Goal: Transaction & Acquisition: Register for event/course

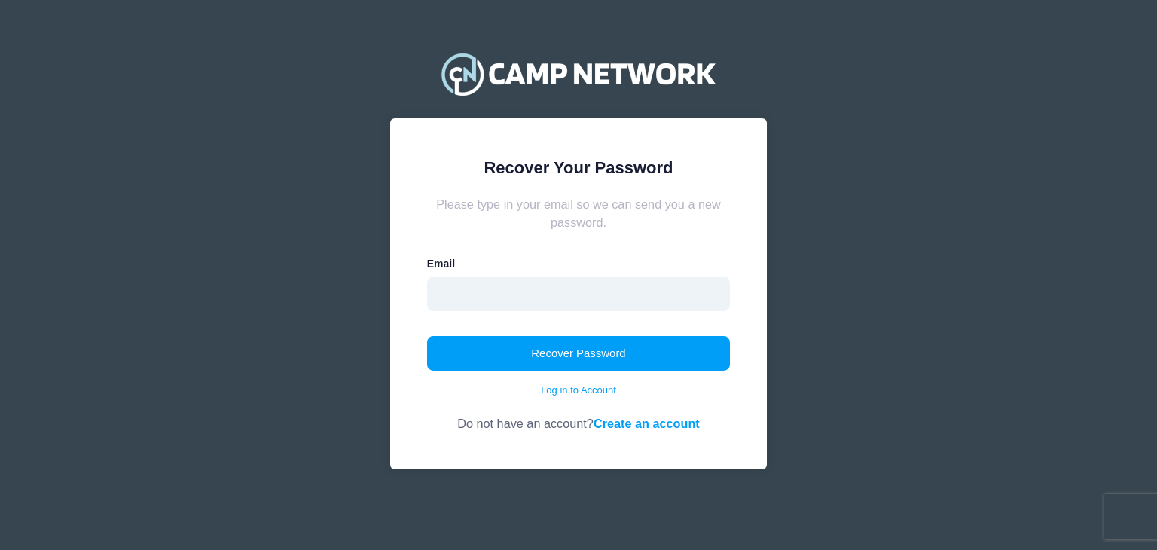
click at [553, 304] on input "email" at bounding box center [579, 294] width 304 height 35
type input "stephmarkovic@yahoo.com"
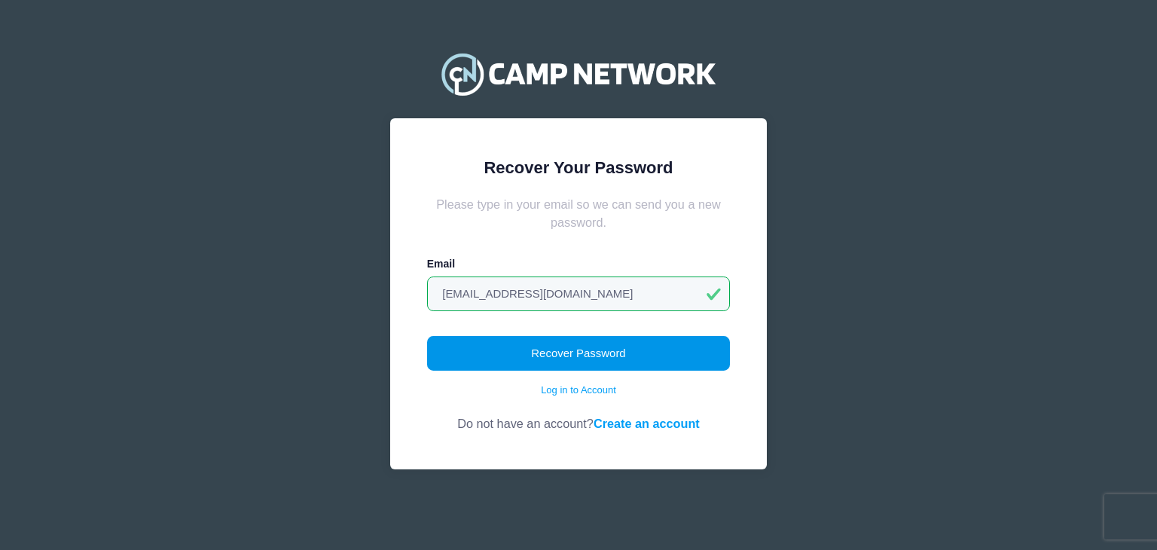
click at [530, 356] on button "Recover Password" at bounding box center [579, 353] width 304 height 35
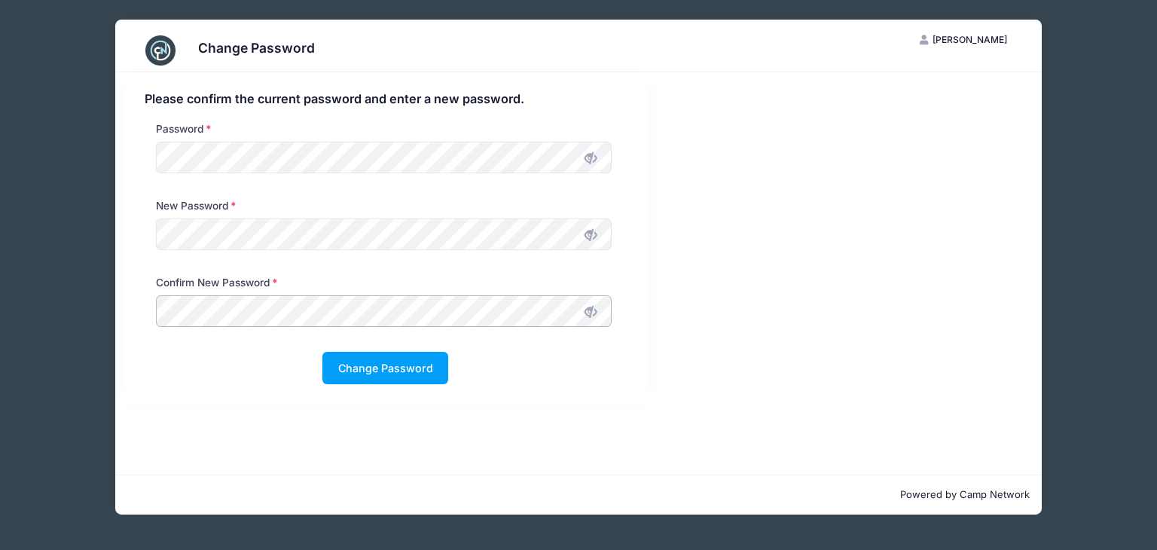
click at [322, 352] on button "Change Password" at bounding box center [385, 368] width 126 height 32
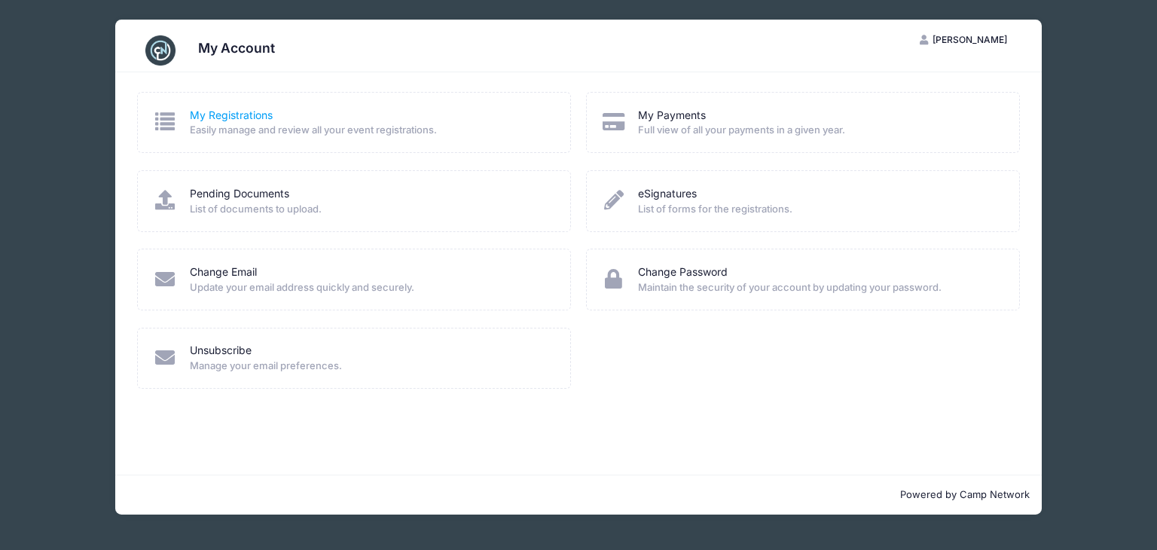
click at [234, 117] on link "My Registrations" at bounding box center [231, 116] width 83 height 16
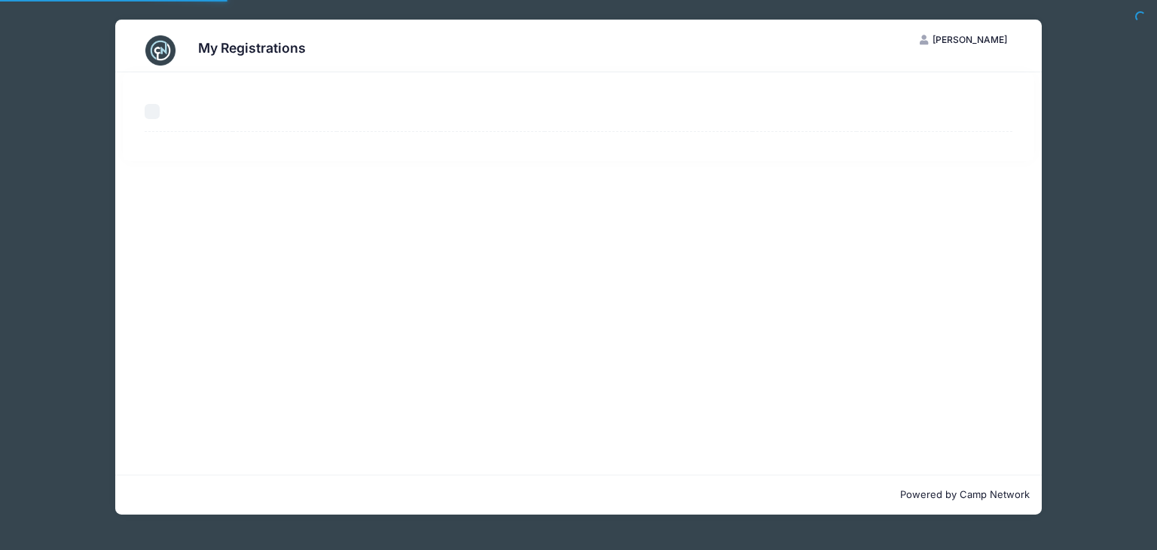
select select "50"
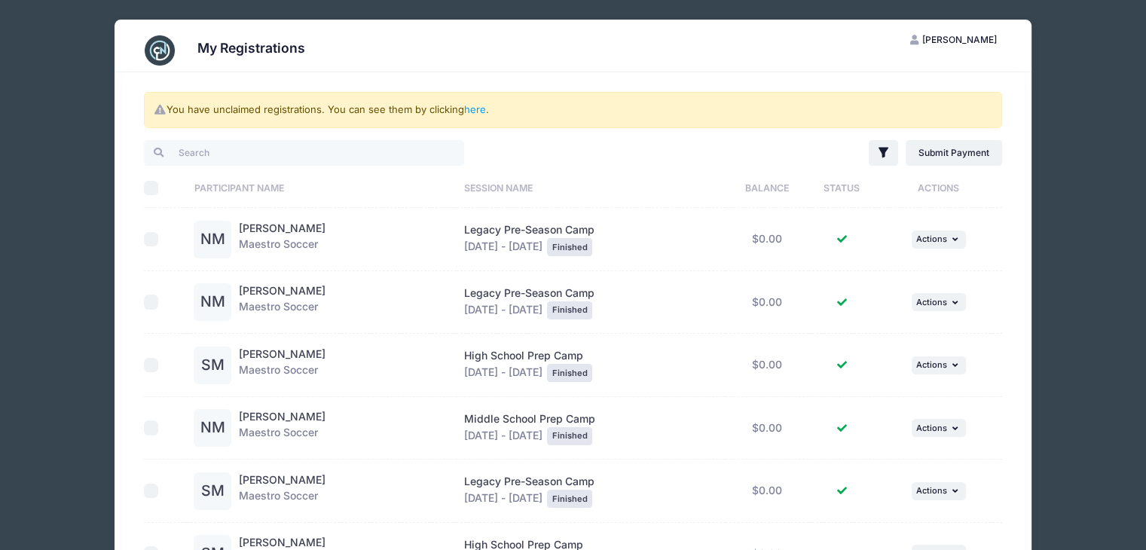
drag, startPoint x: 87, startPoint y: 0, endPoint x: 371, endPoint y: 84, distance: 295.4
click at [371, 84] on div "You have unclaimed registrations. You can see them by clicking here . Filter Fi…" at bounding box center [573, 361] width 903 height 579
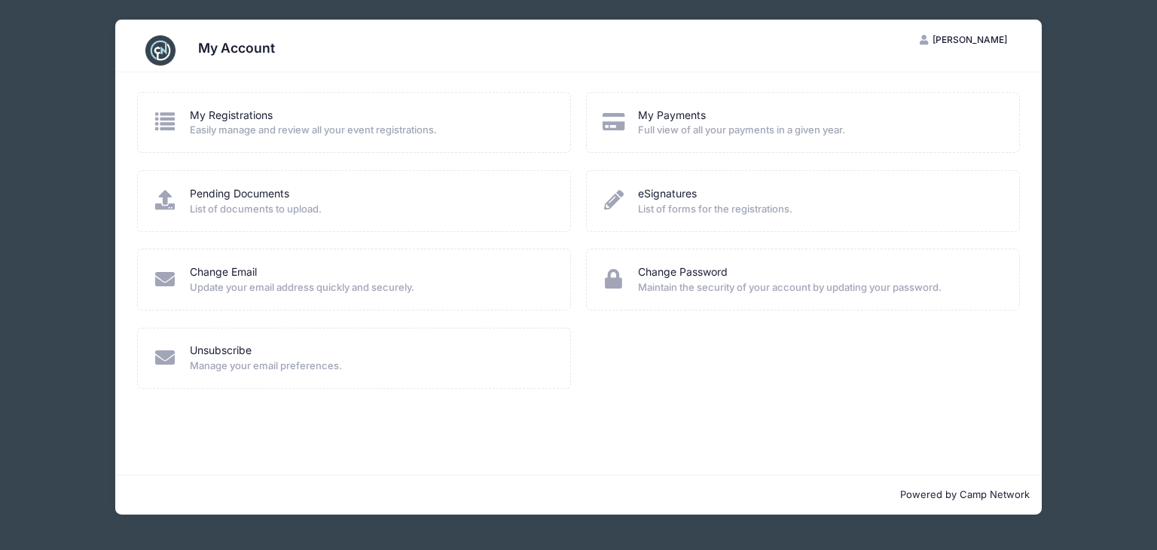
click at [952, 41] on span "Stevie Markovic" at bounding box center [970, 39] width 75 height 11
click at [922, 76] on link "My Account" at bounding box center [926, 77] width 174 height 29
click at [212, 118] on link "My Registrations" at bounding box center [231, 116] width 83 height 16
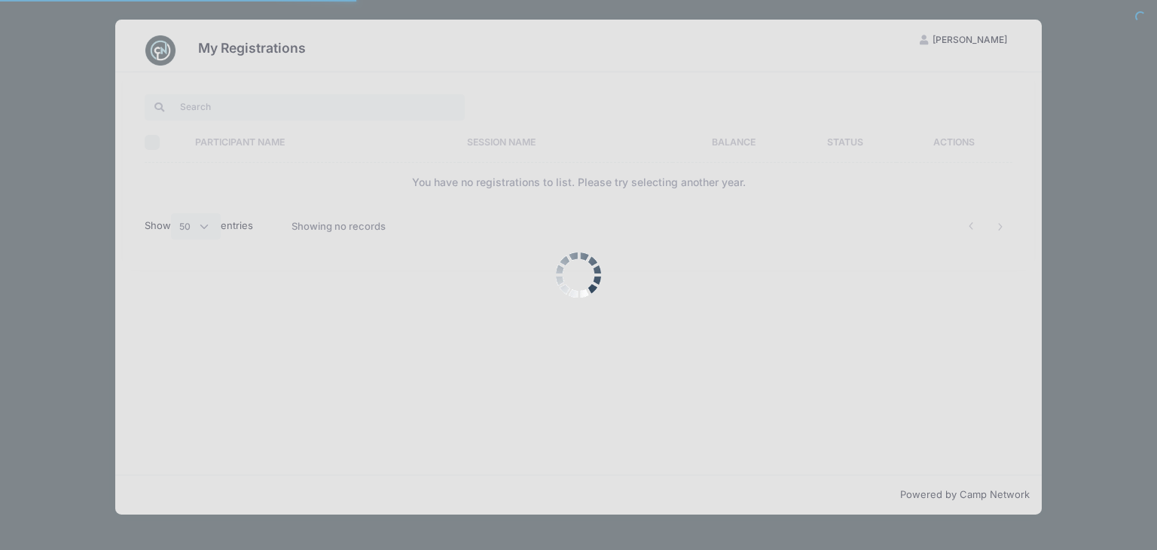
select select "50"
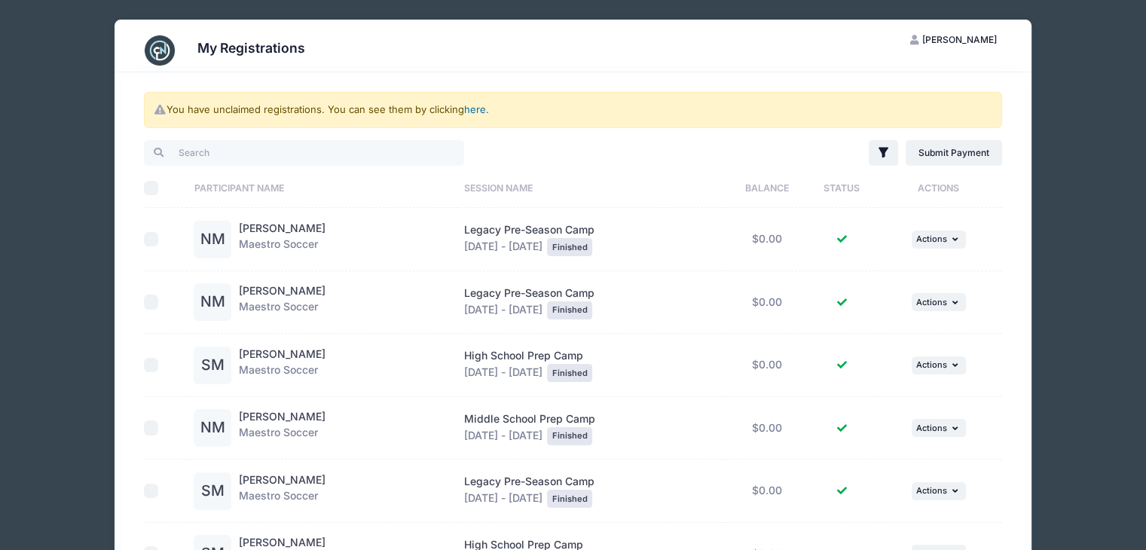
click at [481, 112] on link "here" at bounding box center [475, 109] width 22 height 12
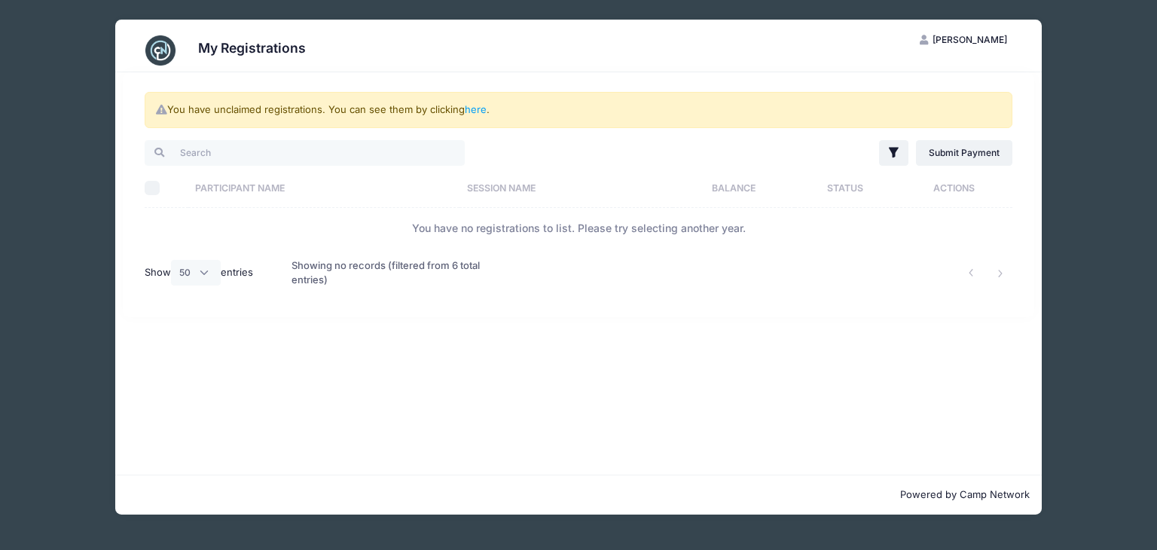
click at [171, 50] on img at bounding box center [160, 50] width 30 height 30
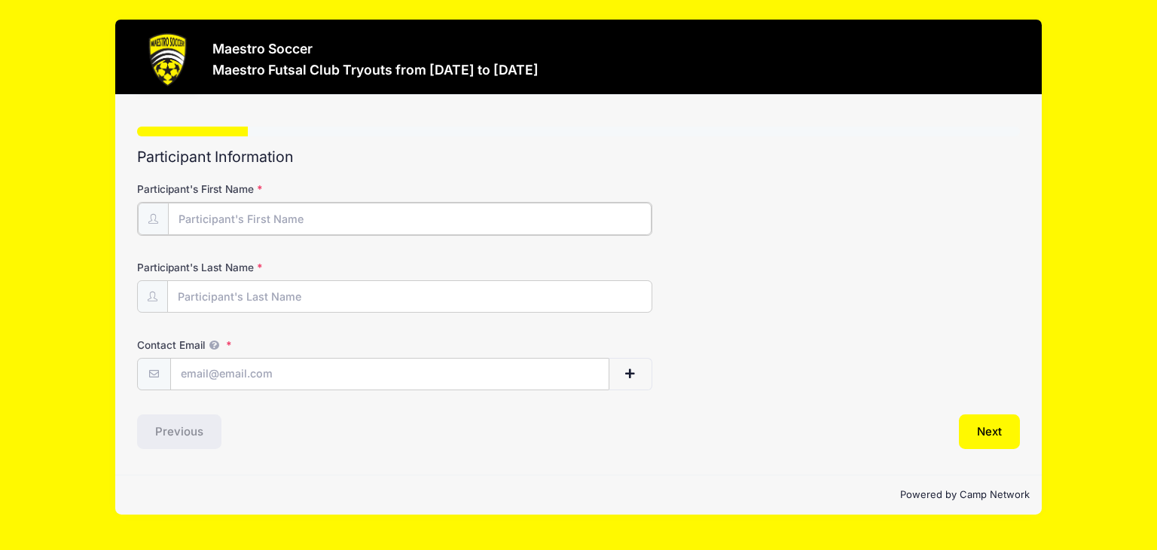
click at [240, 221] on input "Participant's First Name" at bounding box center [409, 219] width 483 height 32
type input "[PERSON_NAME]"
type input "Markovic"
type input "[EMAIL_ADDRESS][DOMAIN_NAME]"
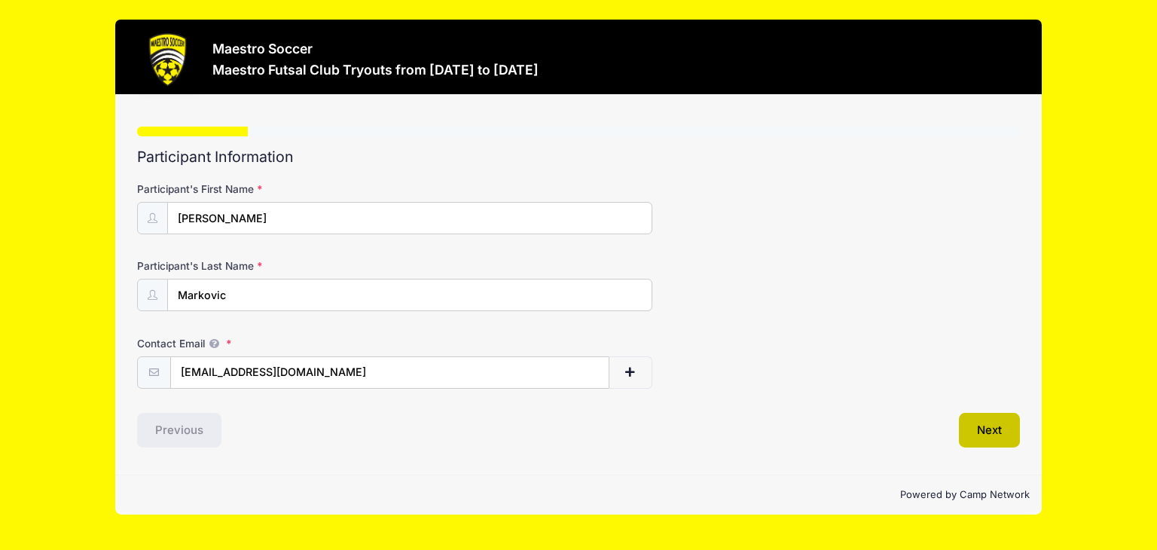
click at [1001, 436] on button "Next" at bounding box center [989, 430] width 61 height 35
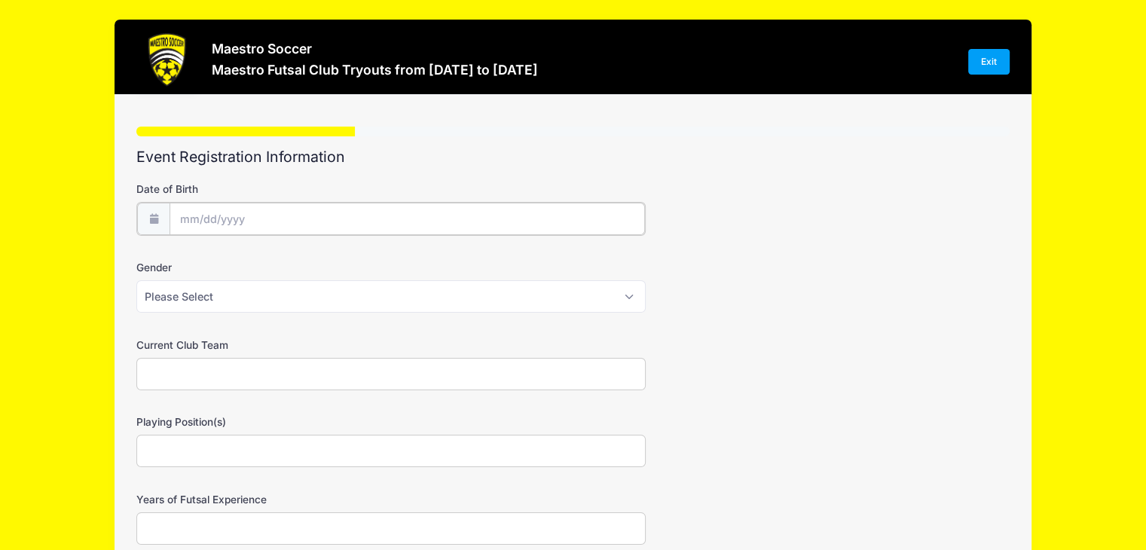
click at [223, 215] on input "Date of Birth" at bounding box center [407, 219] width 475 height 32
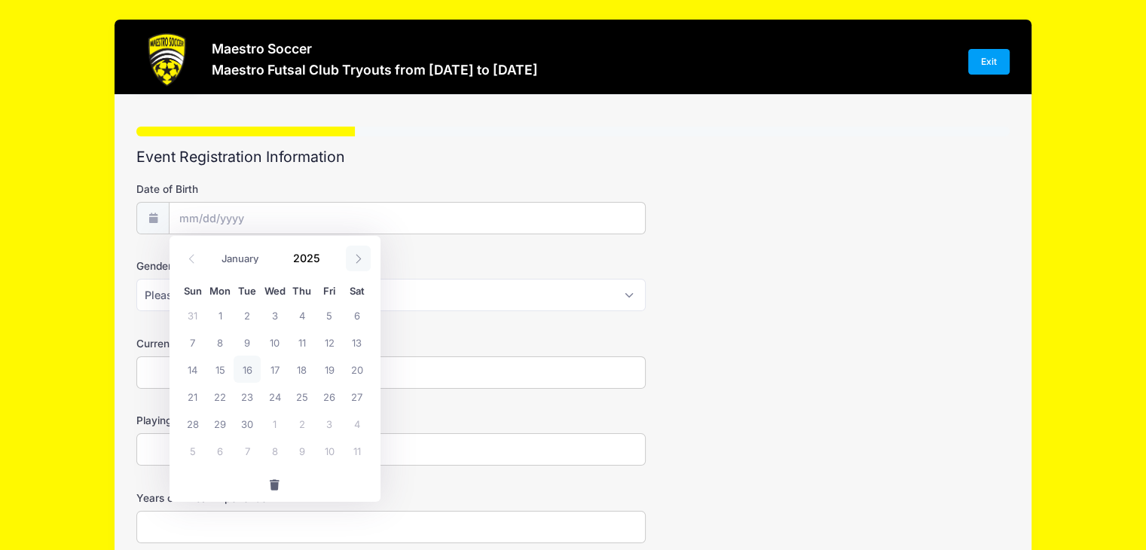
click at [359, 258] on icon at bounding box center [358, 259] width 10 height 10
select select "9"
click at [218, 344] on span "6" at bounding box center [219, 342] width 27 height 27
type input "10/06/2025"
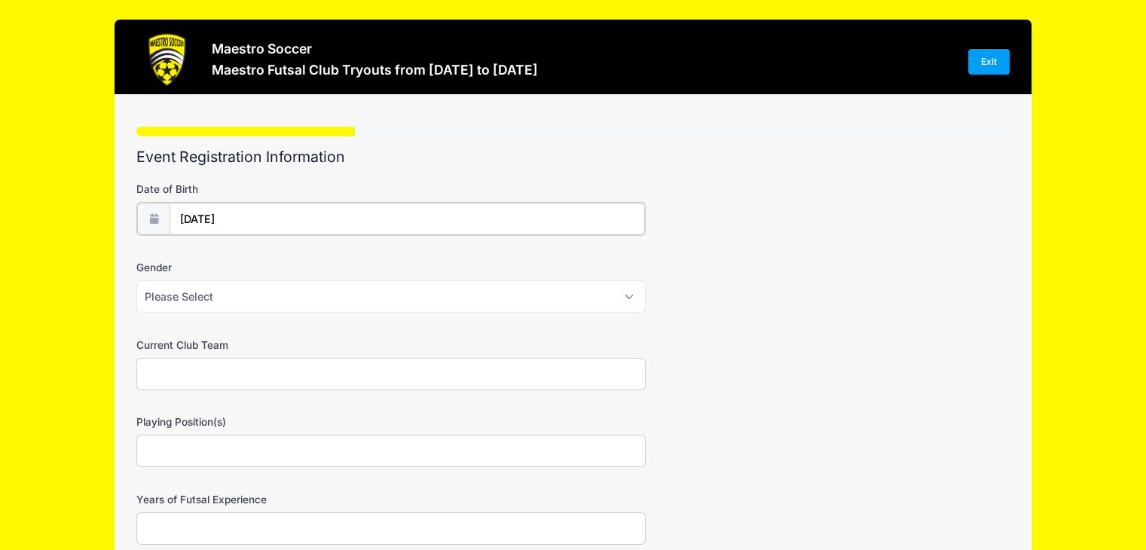
click at [253, 213] on input "10/06/2025" at bounding box center [407, 219] width 475 height 32
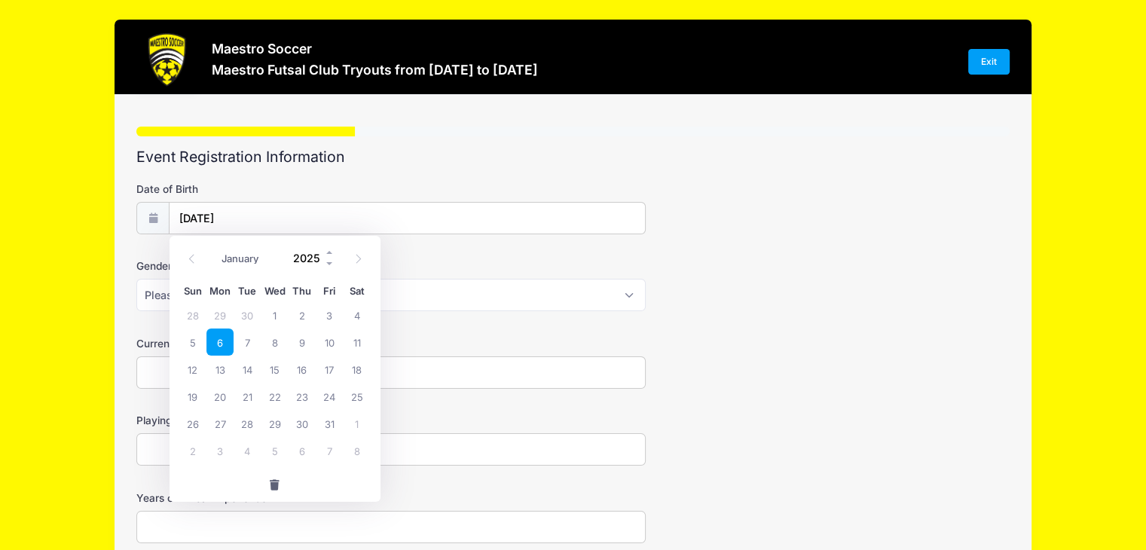
click at [322, 252] on input "2025" at bounding box center [310, 257] width 49 height 23
click at [402, 180] on div "Date of Birth 10/06/2025 Gender Please Select Male Female Prefer not to say Cur…" at bounding box center [572, 357] width 873 height 372
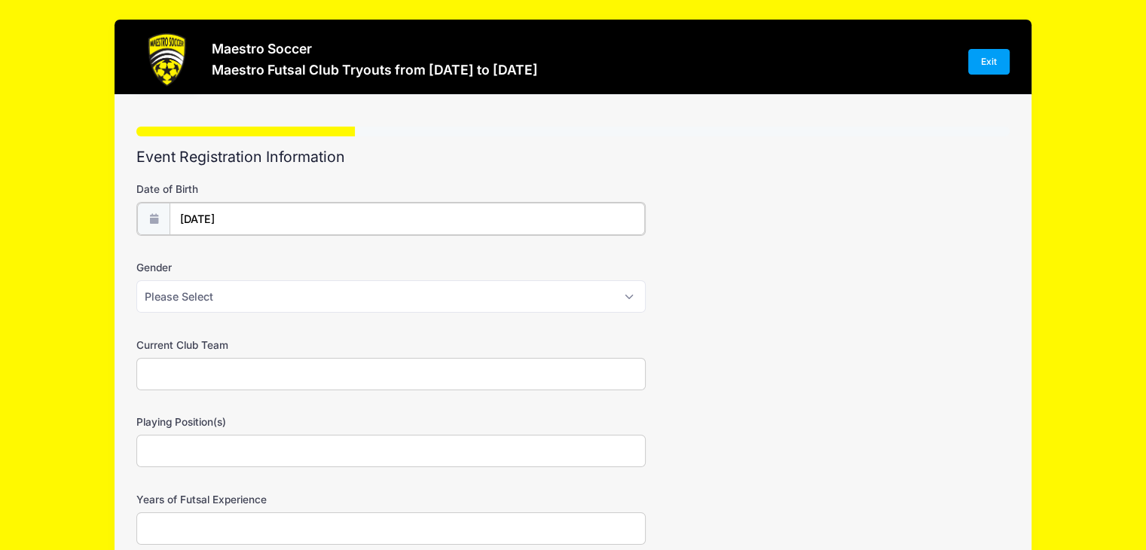
click at [237, 219] on input "10/06/2025" at bounding box center [407, 219] width 475 height 32
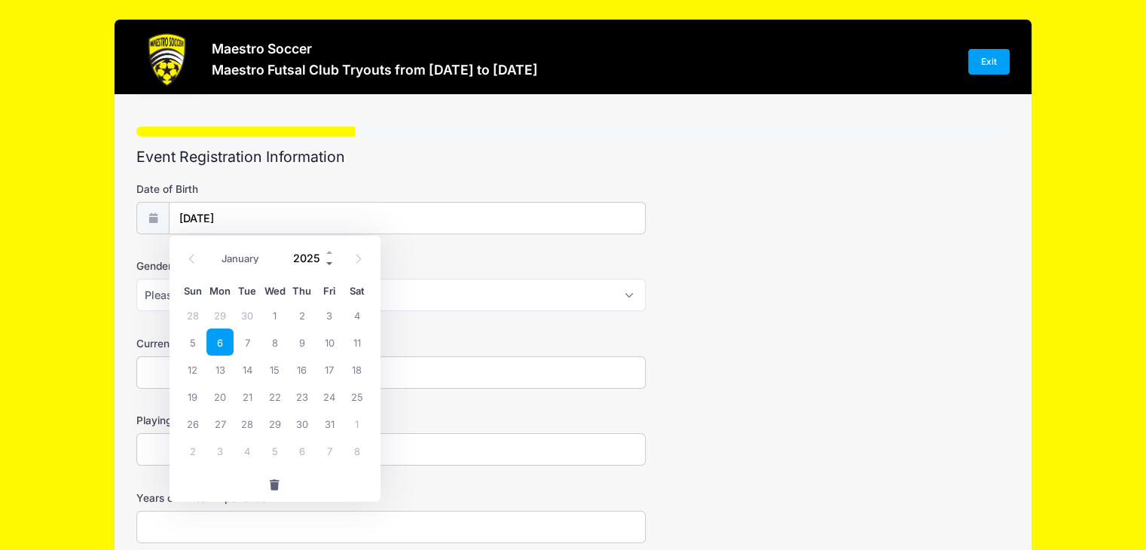
click at [327, 264] on span at bounding box center [330, 263] width 11 height 11
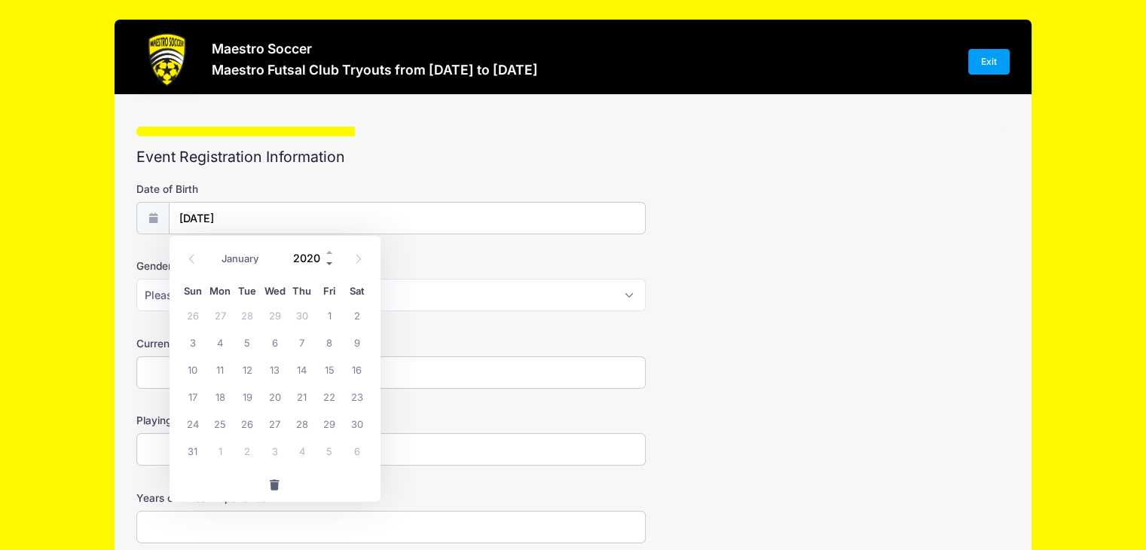
click at [327, 264] on span at bounding box center [330, 263] width 11 height 11
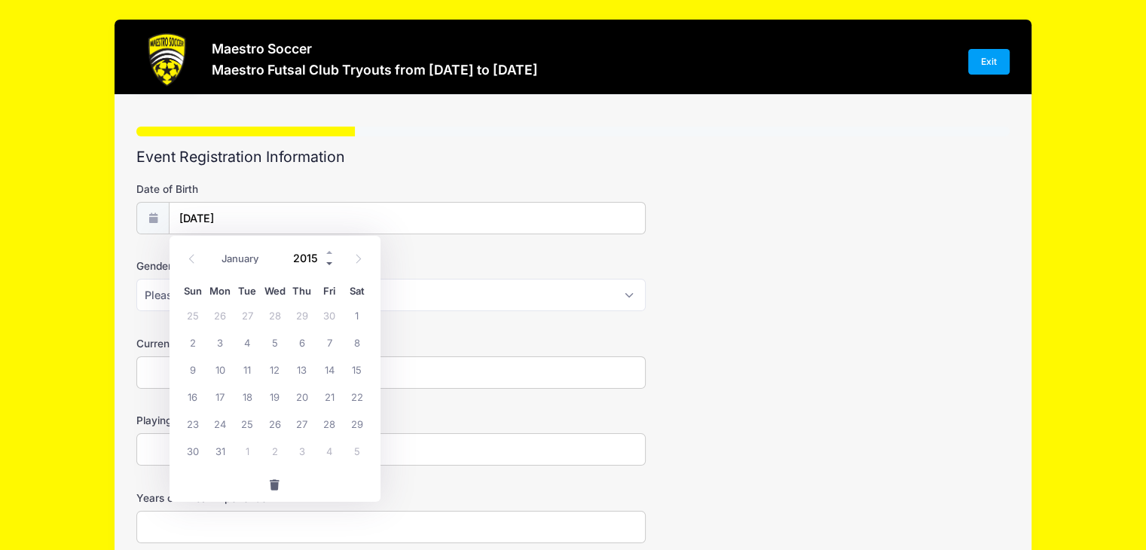
click at [327, 264] on span at bounding box center [330, 263] width 11 height 11
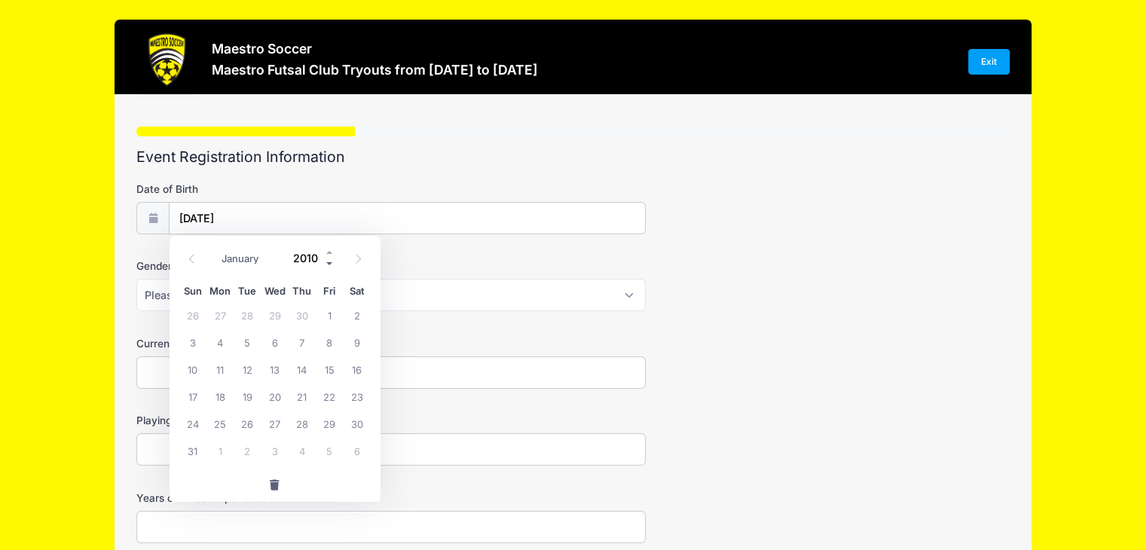
click at [327, 264] on span at bounding box center [330, 263] width 11 height 11
type input "2009"
click at [245, 335] on span "6" at bounding box center [247, 342] width 27 height 27
type input "10/06/2009"
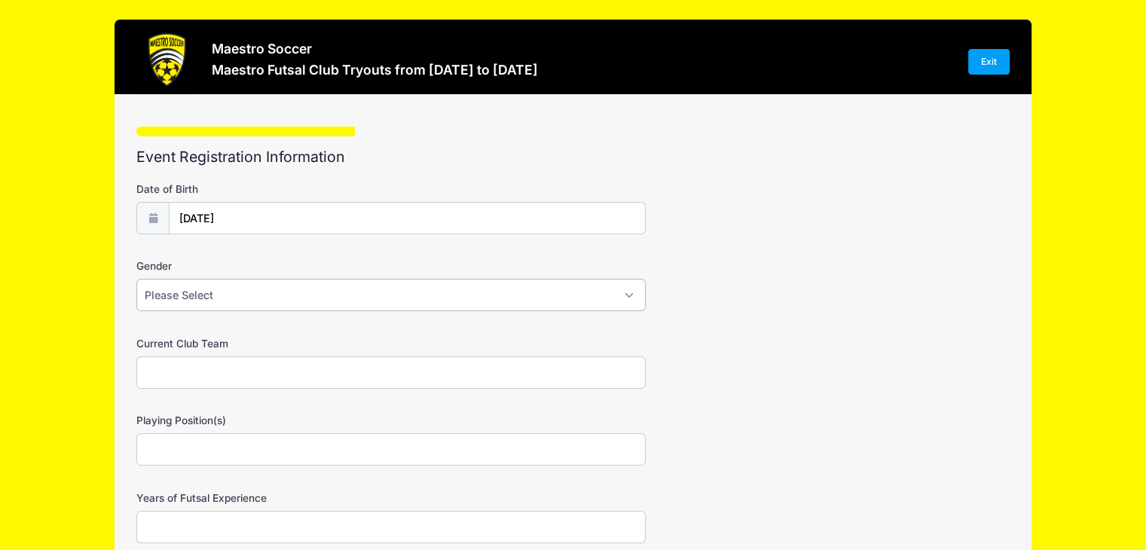
click at [292, 299] on select "Please Select Male Female Prefer not to say" at bounding box center [390, 295] width 509 height 32
select select "Female"
click at [136, 279] on select "Please Select Male Female Prefer not to say" at bounding box center [390, 295] width 509 height 32
click at [215, 365] on input "Current Club Team" at bounding box center [390, 372] width 509 height 32
click at [193, 371] on input "Girls 09 Berna Legacy Black" at bounding box center [390, 372] width 509 height 32
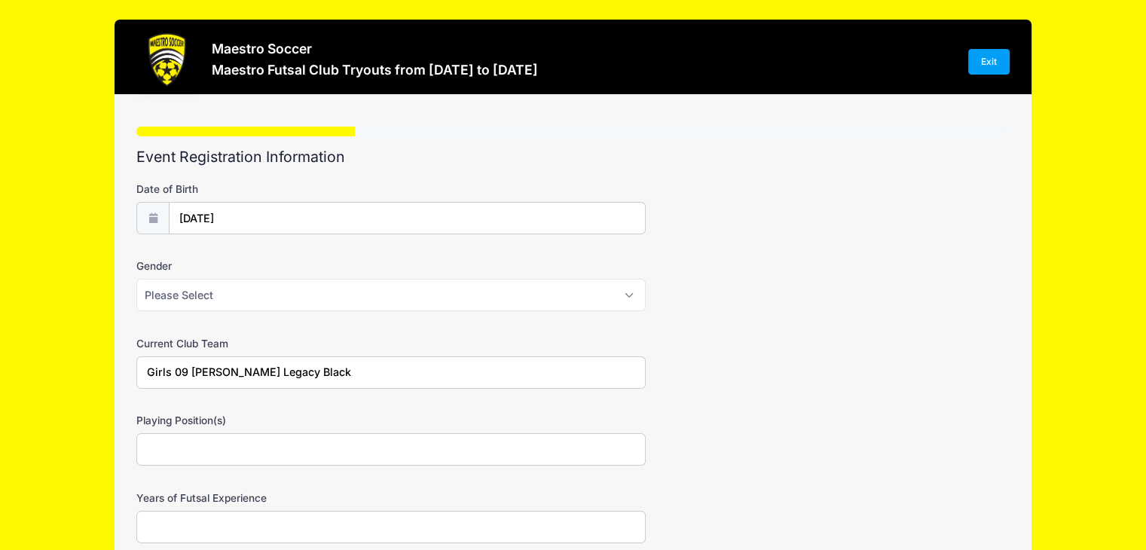
type input "Girls 09 FC Berna Legacy Black"
click at [191, 450] on input "Playing Position(s)" at bounding box center [390, 449] width 509 height 32
type input "Left back, midfield"
click at [192, 538] on input "Years of Futsal Experience" at bounding box center [390, 527] width 509 height 32
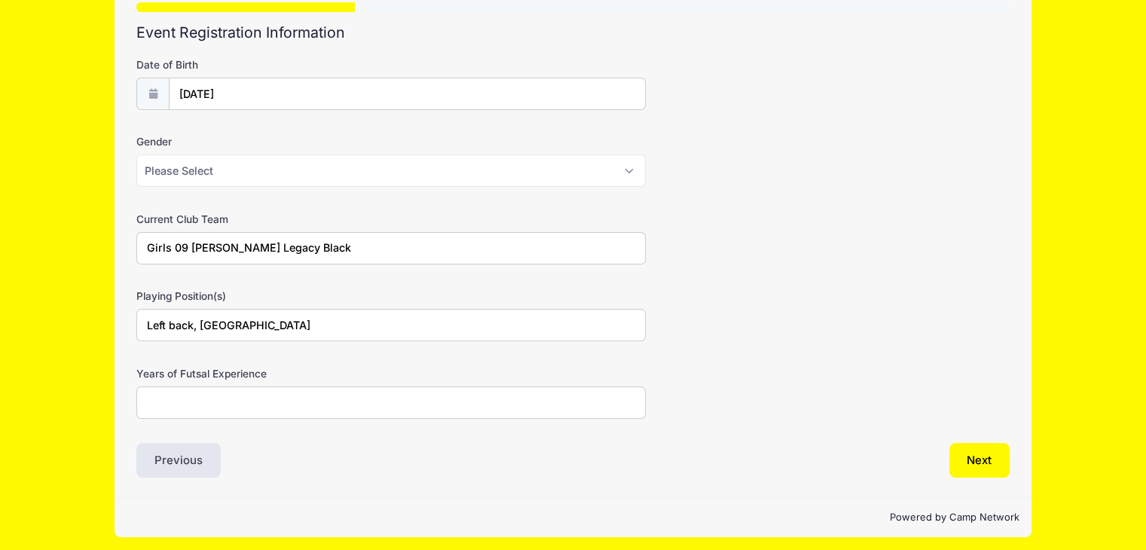
scroll to position [129, 0]
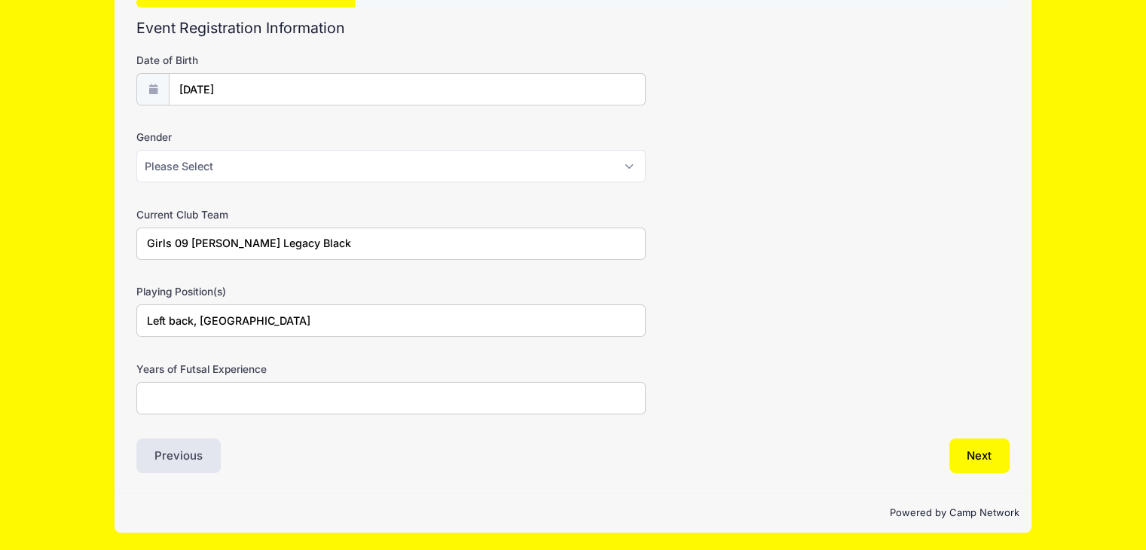
click at [262, 392] on input "Years of Futsal Experience" at bounding box center [390, 398] width 509 height 32
type input "6 years"
click at [301, 448] on div "Previous" at bounding box center [351, 456] width 444 height 35
click at [964, 450] on button "Next" at bounding box center [979, 456] width 61 height 35
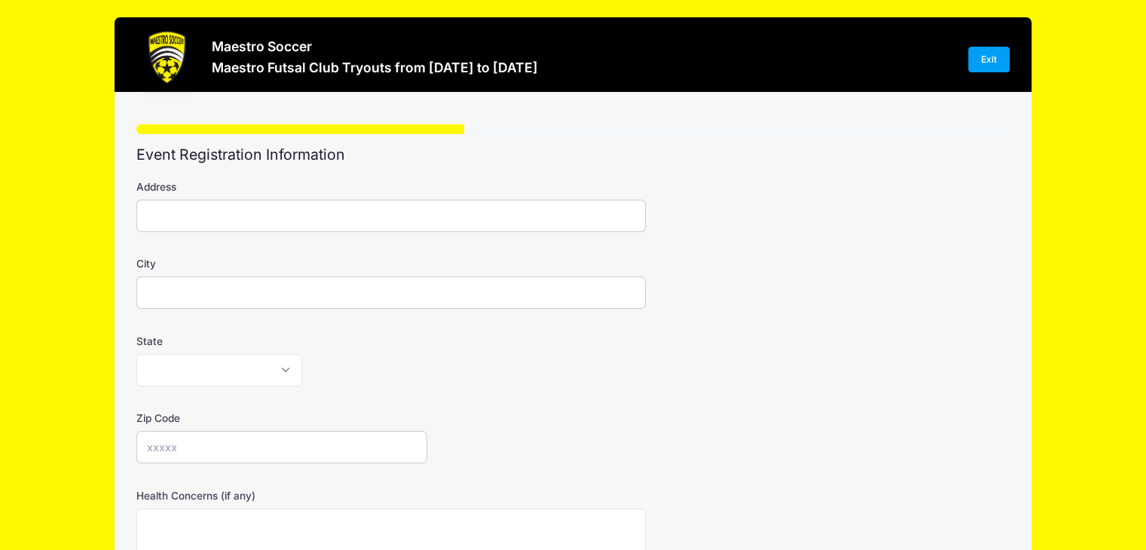
scroll to position [0, 0]
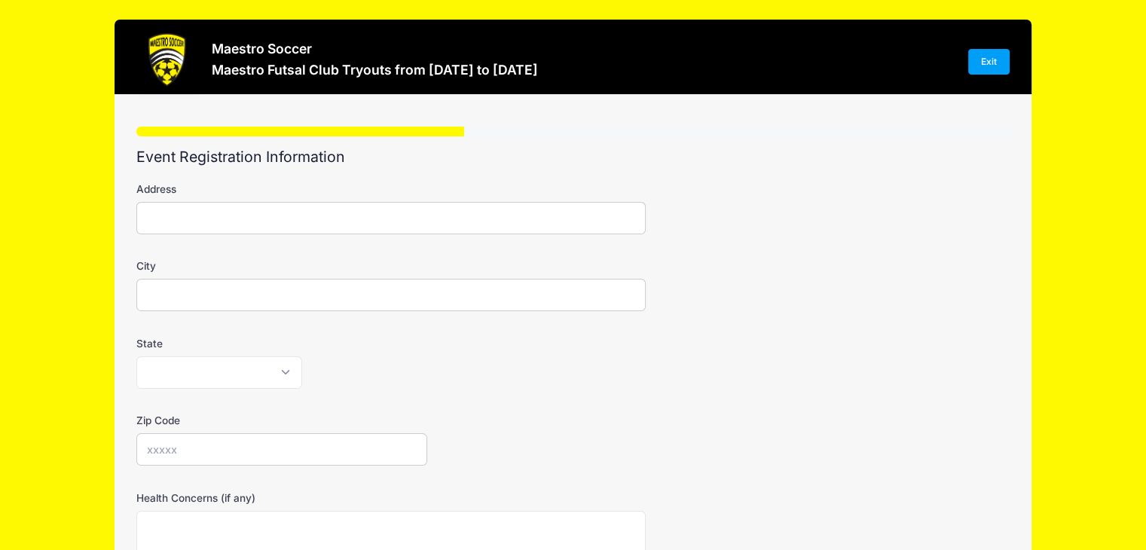
click at [314, 223] on input "Address" at bounding box center [390, 218] width 509 height 32
type input "64 Concord Avenue"
type input "Maplewood"
select select "NJ"
type input "07040"
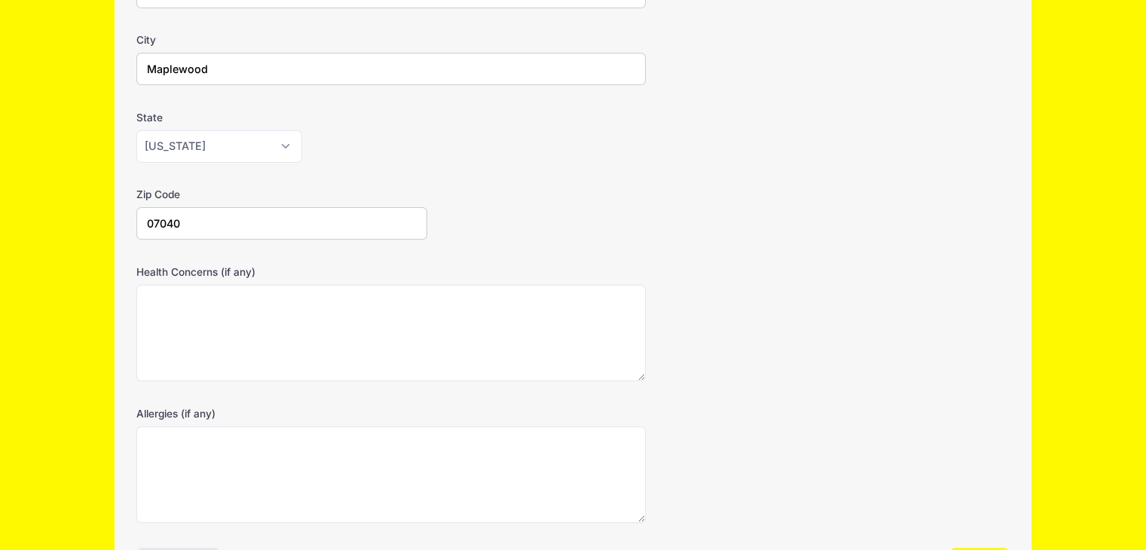
scroll to position [335, 0]
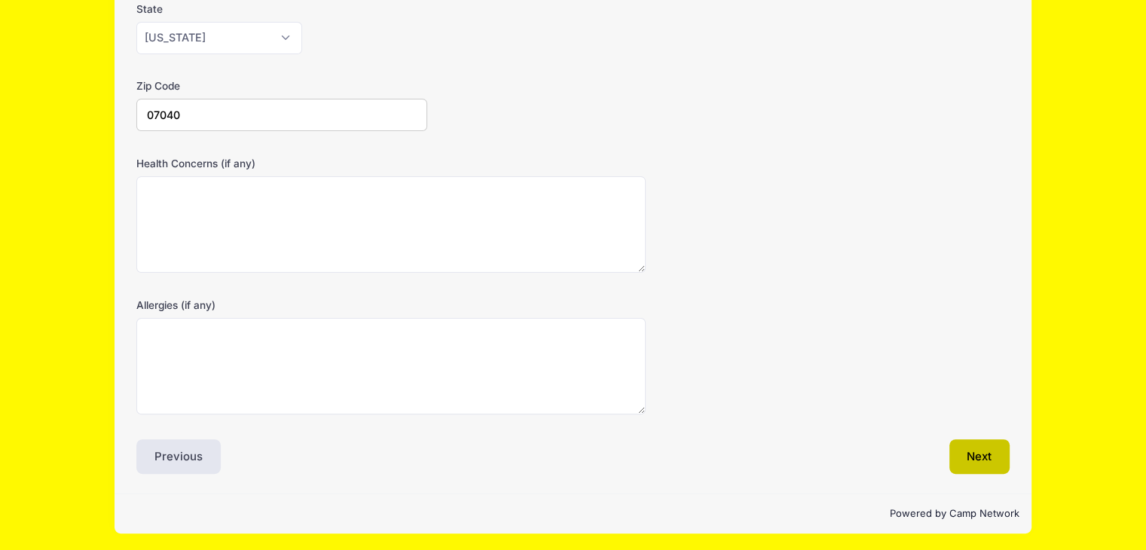
click at [952, 446] on button "Next" at bounding box center [979, 456] width 61 height 35
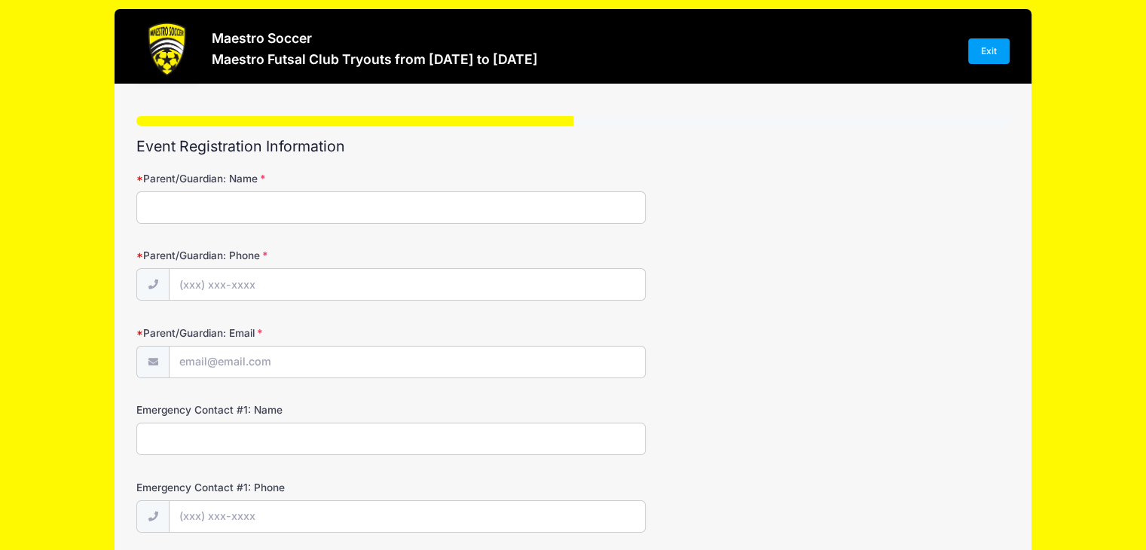
scroll to position [0, 0]
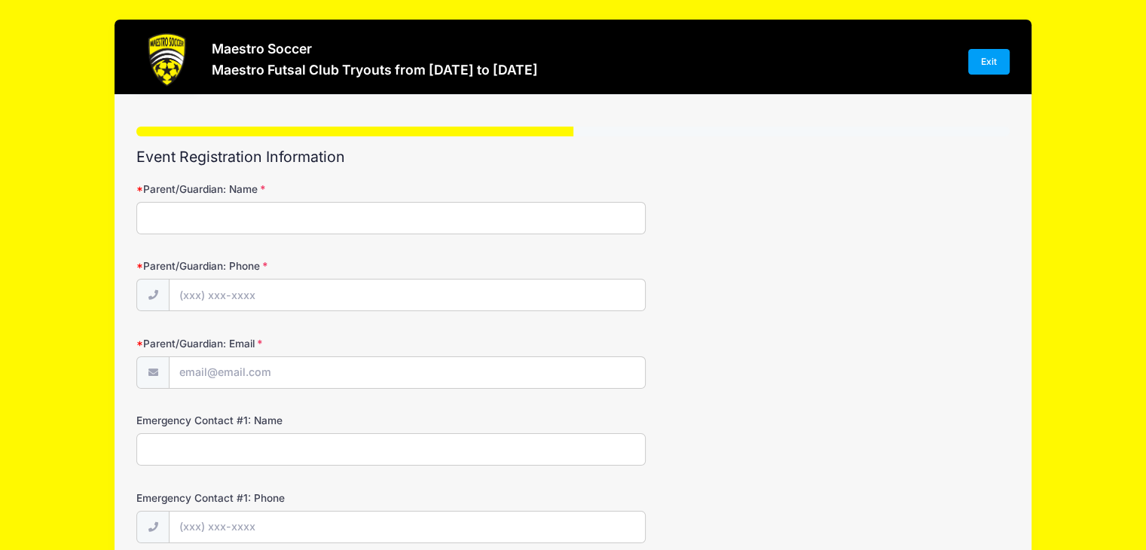
click at [356, 224] on input "Parent/Guardian: Name" at bounding box center [390, 218] width 509 height 32
type input "Stephanie Markovic"
type input "(347) 628-4688"
type input "[EMAIL_ADDRESS][DOMAIN_NAME]"
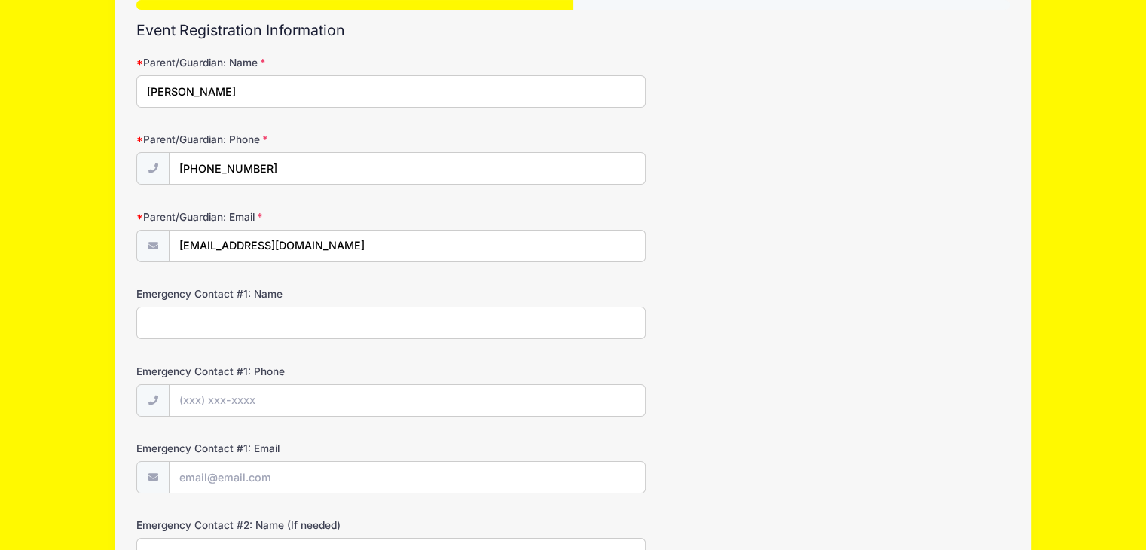
scroll to position [151, 0]
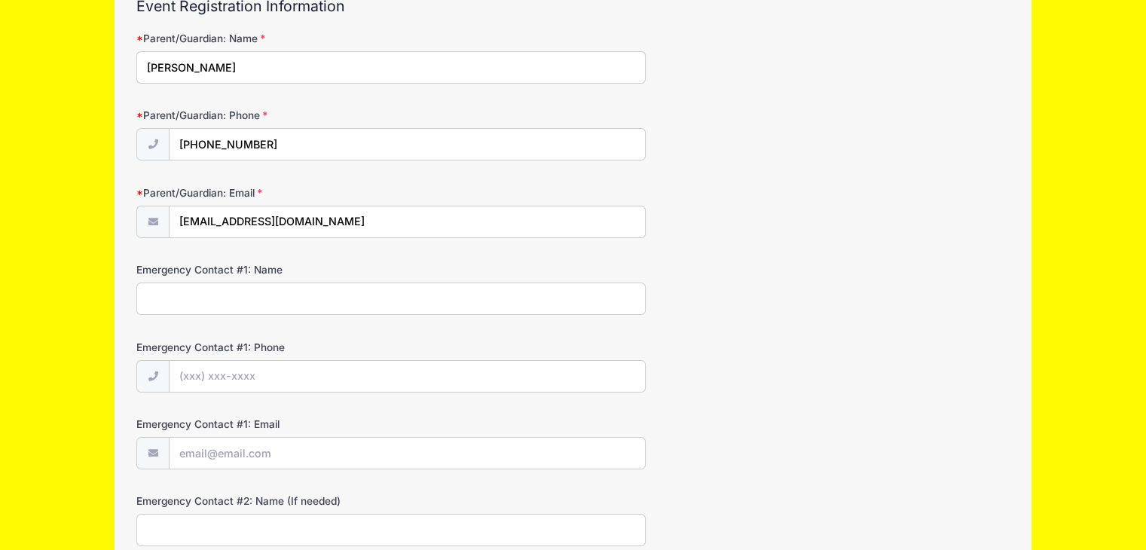
click at [372, 306] on input "Emergency Contact #1: Name" at bounding box center [390, 299] width 509 height 32
type input "S"
type input "Page Markovic"
type input "(347) 303-4208"
click at [410, 454] on input "Emergency Contact #1: Email" at bounding box center [407, 454] width 475 height 32
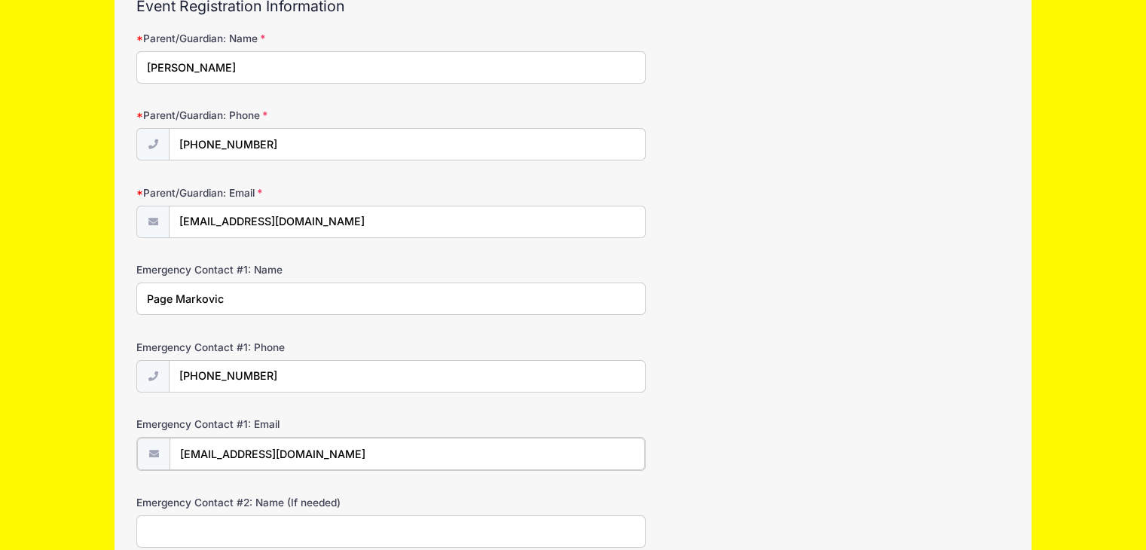
type input "pagemarkovic@gmail.com"
click at [353, 518] on input "Emergency Contact #2: Name (If needed)" at bounding box center [390, 530] width 509 height 32
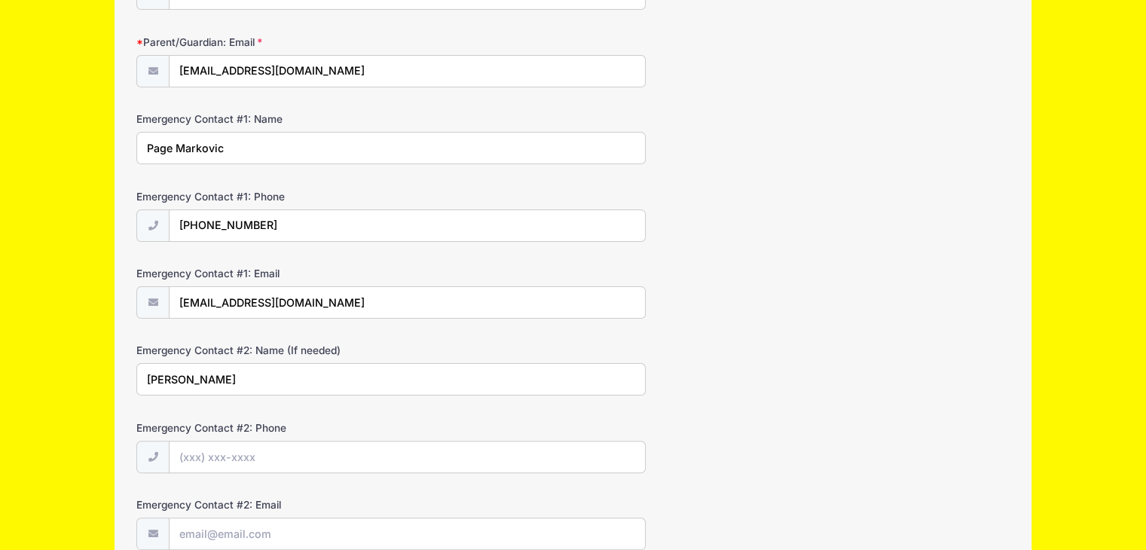
type input "Stephanie Markovic"
click at [341, 453] on input "Emergency Contact #2: Phone" at bounding box center [407, 458] width 475 height 32
type input "(347) 628-4688"
click at [329, 528] on input "Emergency Contact #2: Email" at bounding box center [407, 534] width 475 height 32
type input "[EMAIL_ADDRESS][DOMAIN_NAME]"
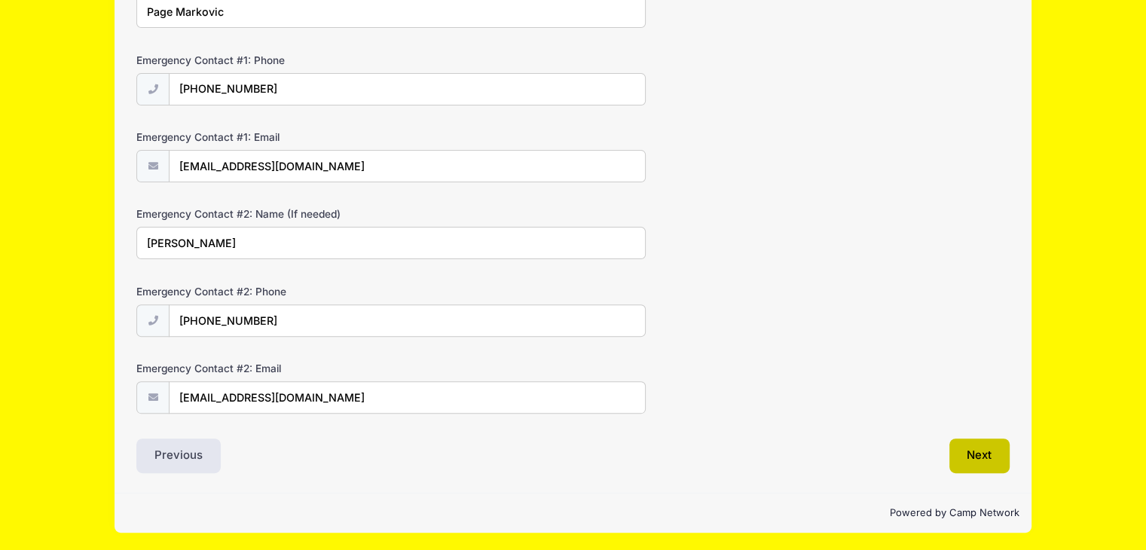
scroll to position [437, 0]
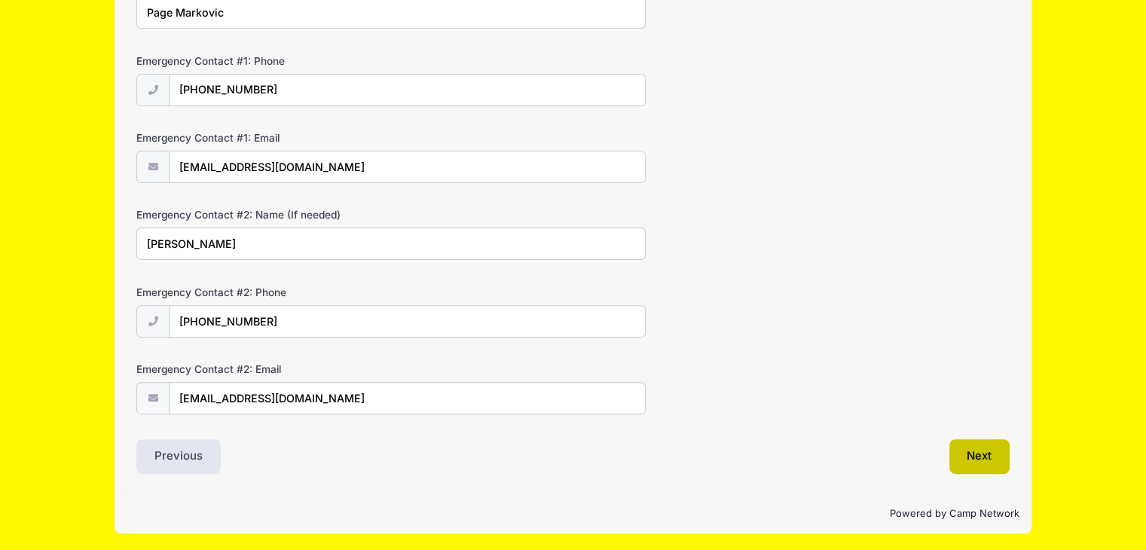
click at [952, 448] on button "Next" at bounding box center [979, 456] width 61 height 35
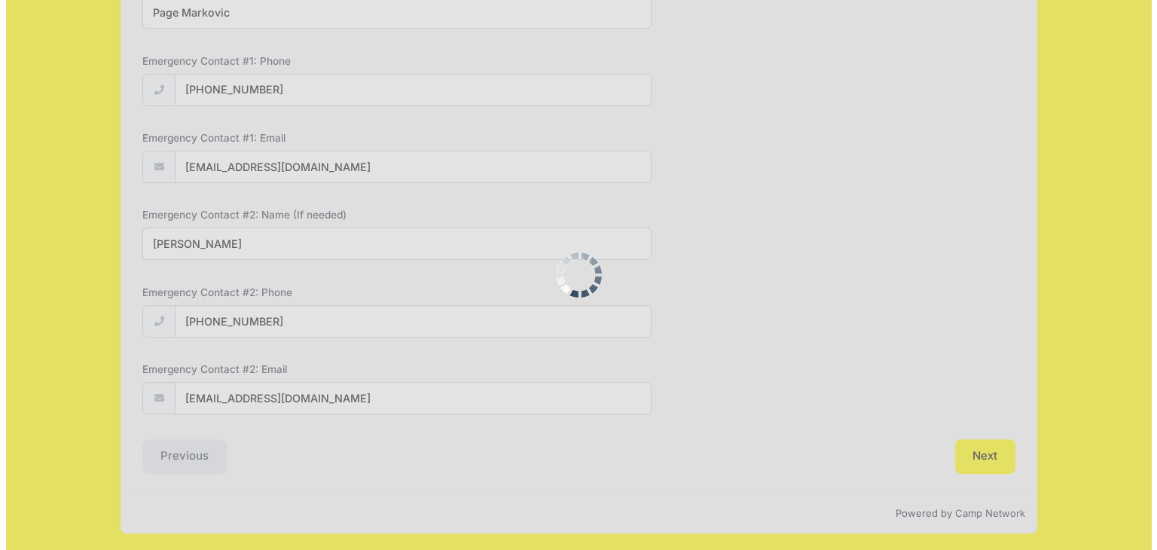
scroll to position [0, 0]
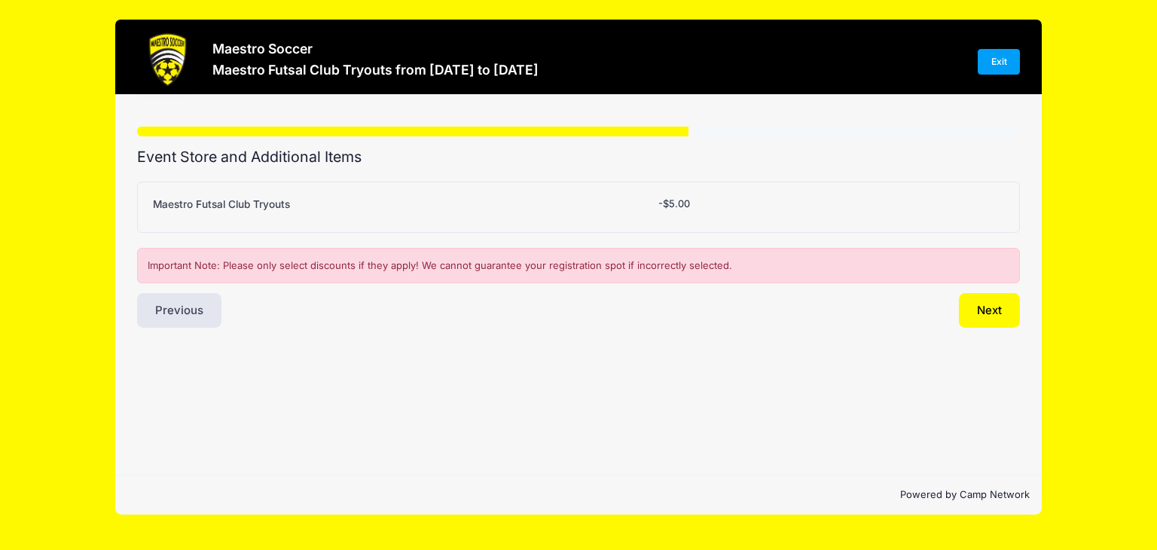
click at [687, 205] on span "-$5.00" at bounding box center [675, 203] width 32 height 12
click at [293, 187] on div "Maestro Futsal Club Tryouts Please Select Yes (-$5.00) No -$5.00" at bounding box center [578, 207] width 883 height 51
click at [272, 200] on label "Maestro Futsal Club Tryouts" at bounding box center [221, 204] width 137 height 15
click at [0, 0] on select "Please Select Yes (-$5.00) No" at bounding box center [0, 0] width 0 height 0
click at [198, 194] on div "Maestro Futsal Club Tryouts Please Select Yes (-$5.00) No -$5.00" at bounding box center [578, 207] width 883 height 51
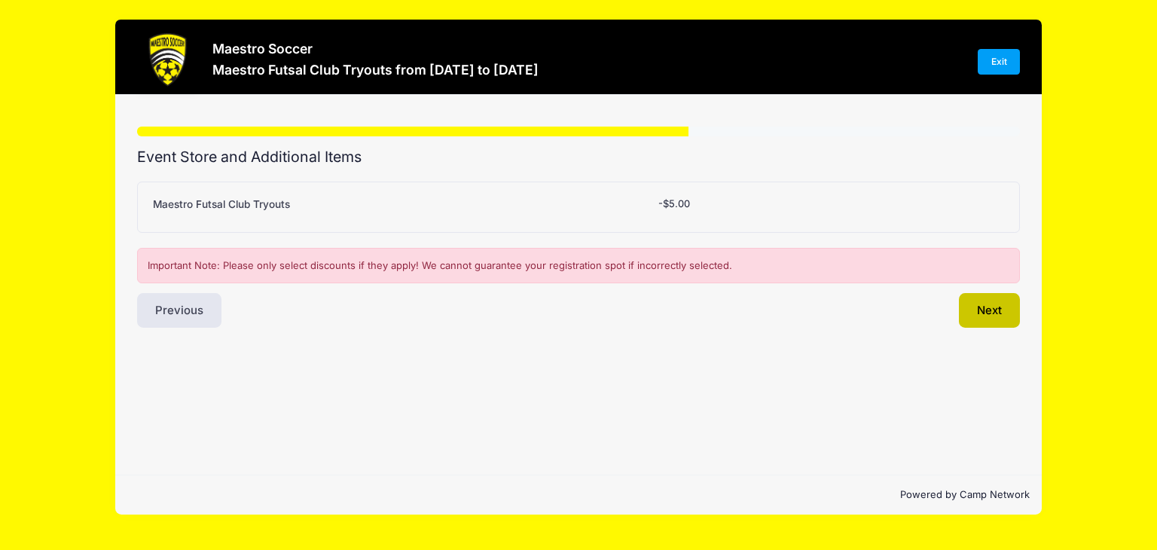
click at [995, 303] on button "Next" at bounding box center [989, 310] width 61 height 35
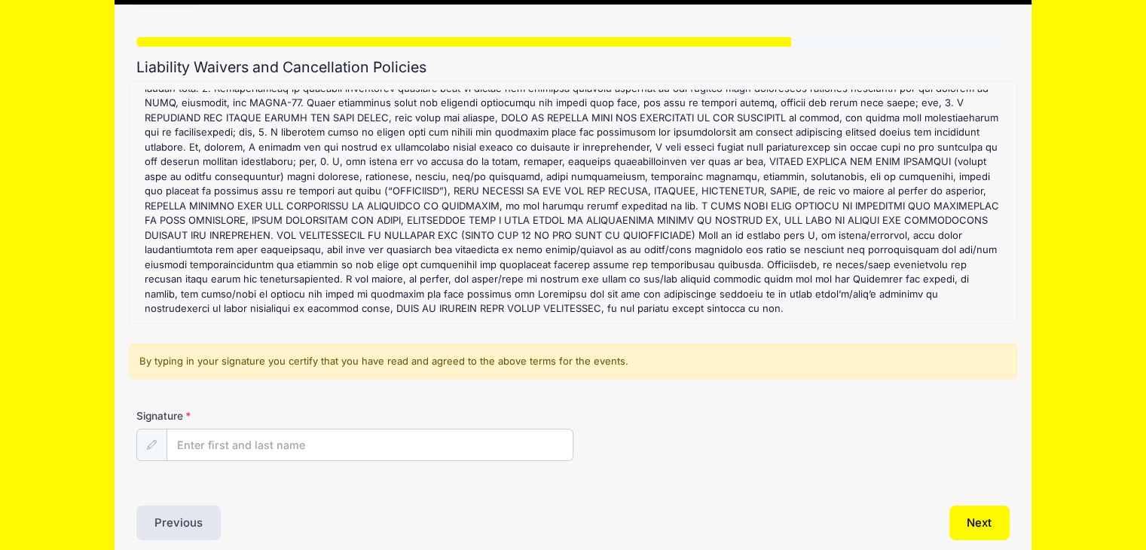
scroll to position [151, 0]
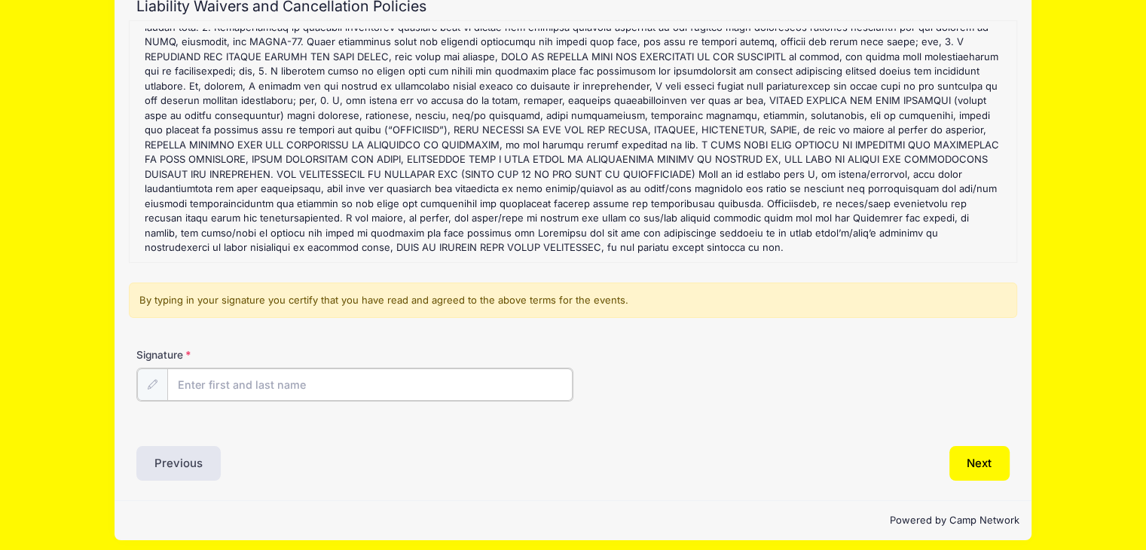
click at [326, 387] on input "Signature" at bounding box center [369, 384] width 405 height 32
type input "Stephanie Markovic"
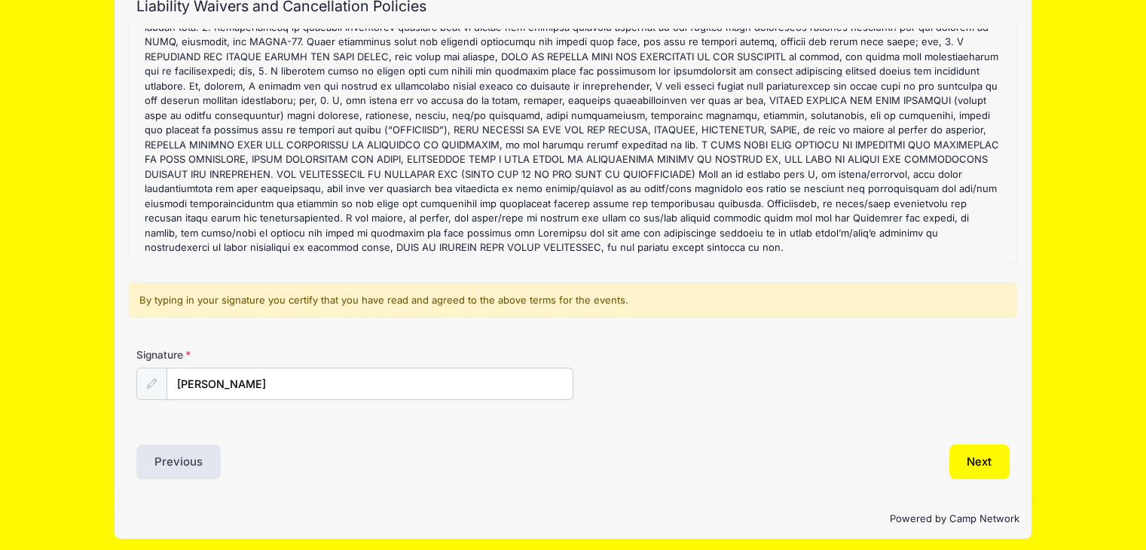
click at [467, 478] on div "Step 6 /7 Step 1 Step 2 Step 3 Step 4 Step 5 Policies Extra Items Summary Parti…" at bounding box center [574, 221] width 918 height 555
click at [983, 468] on button "Next" at bounding box center [979, 462] width 61 height 35
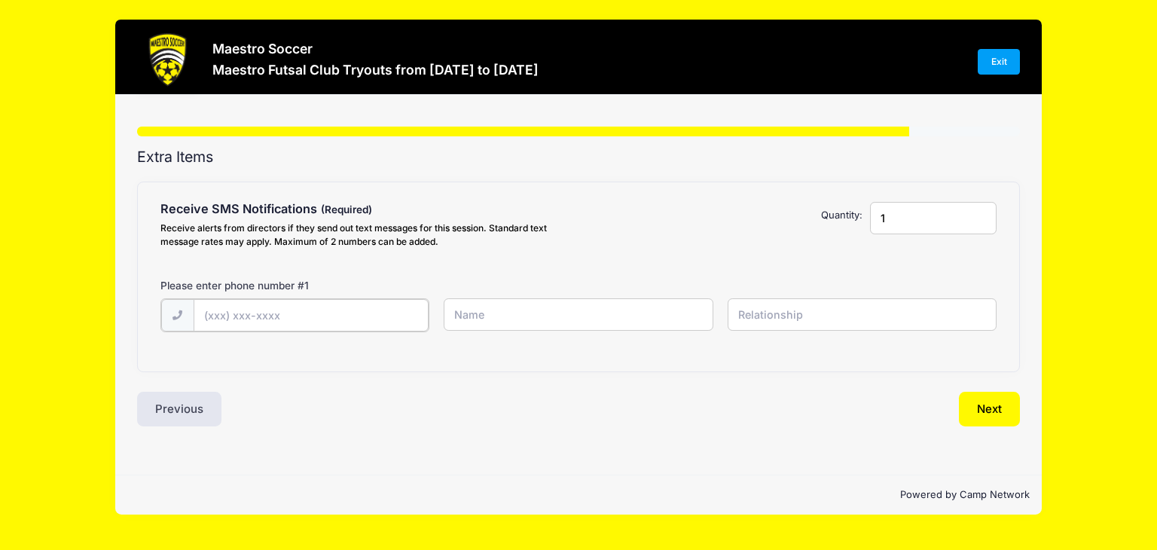
click at [262, 315] on input "text" at bounding box center [311, 315] width 235 height 32
type input "(347) 628-4688"
type input "Stephanie Markovic"
click at [814, 320] on input "text" at bounding box center [862, 314] width 269 height 32
type input "Mother"
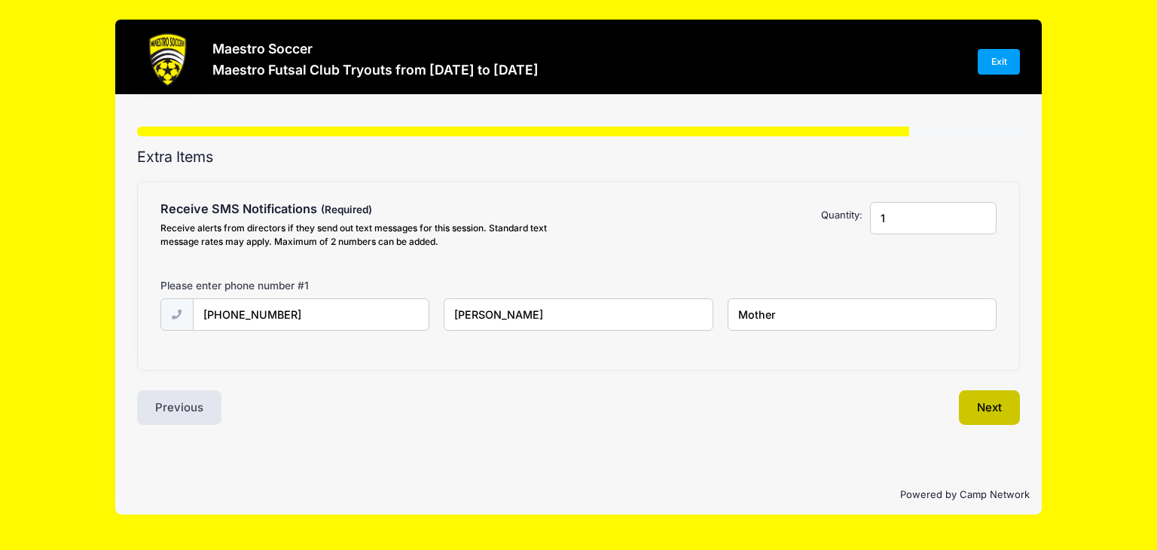
click at [1004, 405] on button "Next" at bounding box center [989, 407] width 61 height 35
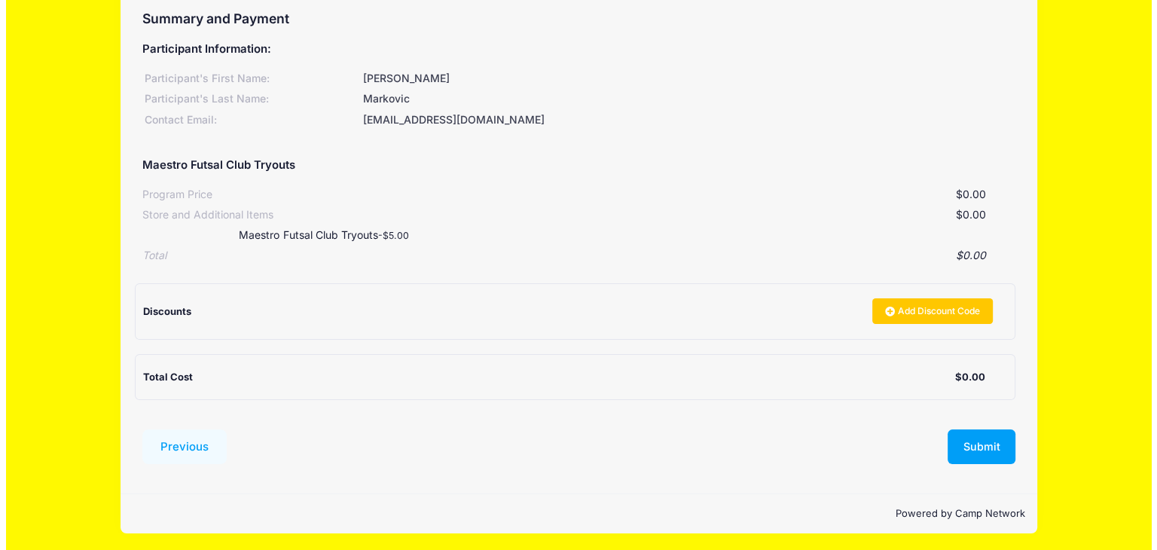
scroll to position [139, 0]
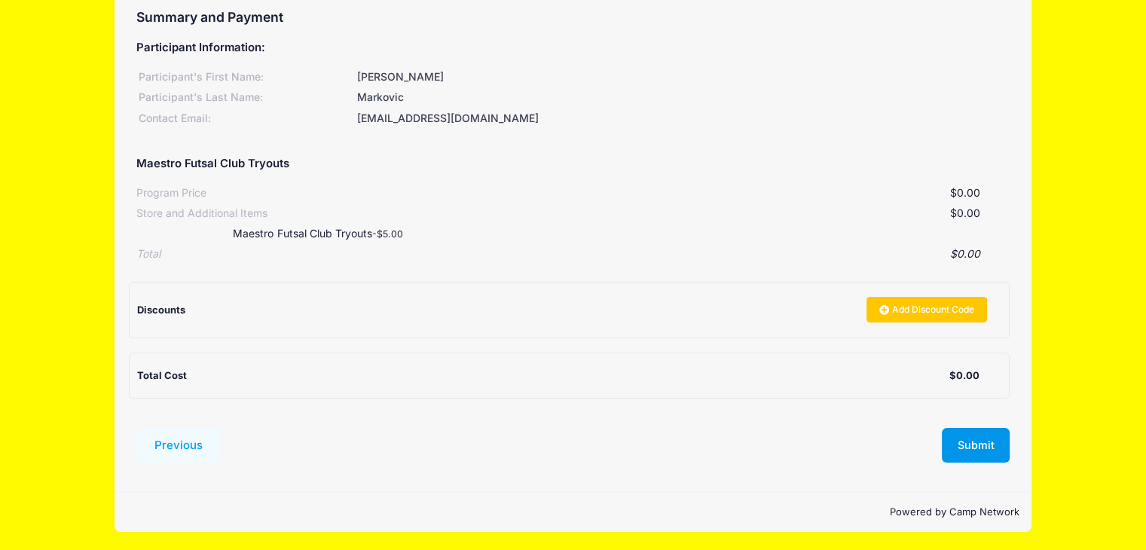
click at [980, 441] on button "Submit" at bounding box center [976, 445] width 68 height 35
